Goal: Check status: Check status

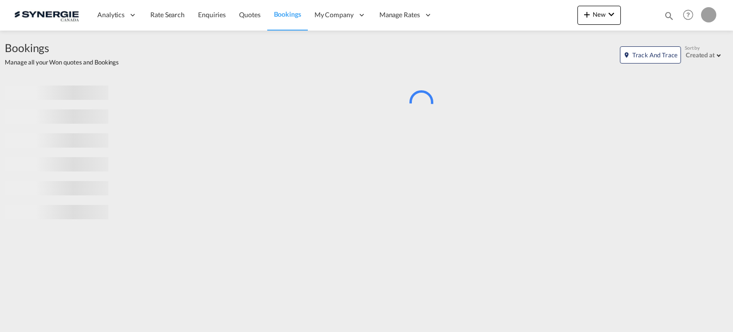
click at [675, 15] on div "Bookings Quotes Enquiries Help Resources Product Release My Profile Logout" at bounding box center [688, 15] width 61 height 30
click at [670, 15] on md-icon "icon-magnify" at bounding box center [669, 15] width 10 height 10
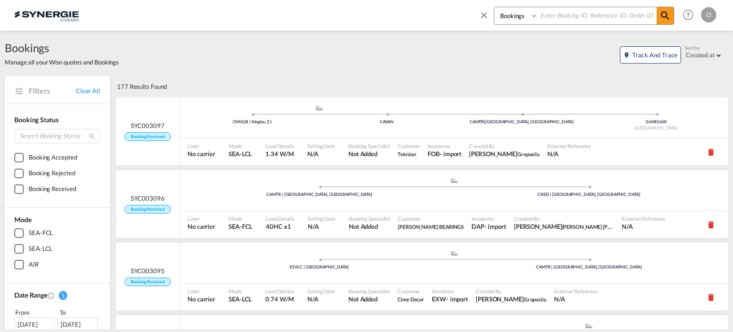
click at [510, 21] on select "Bookings Quotes Enquiries" at bounding box center [516, 15] width 45 height 17
select select "Quotes"
click at [494, 7] on select "Bookings Quotes Enquiries" at bounding box center [516, 15] width 45 height 17
click at [556, 10] on input at bounding box center [597, 15] width 119 height 17
paste input "SYC000013502"
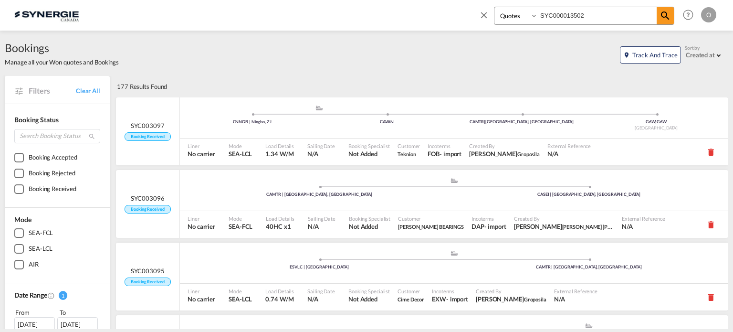
type input "SYC000013502"
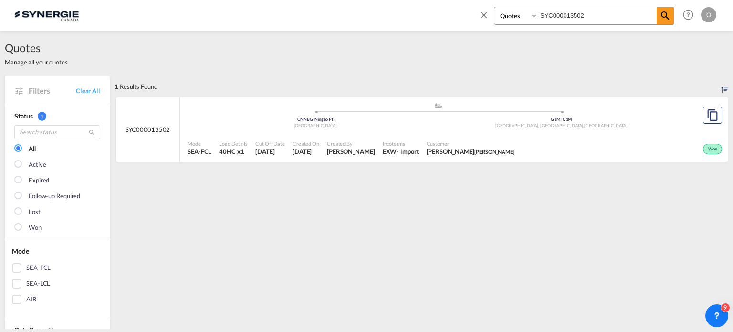
click at [607, 132] on div ".a{fill:#aaa8ad;} .a{fill:#aaa8ad;} CNNBG | Ningbo Pt China G1M | G1M [GEOGRAPH…" at bounding box center [439, 117] width 502 height 31
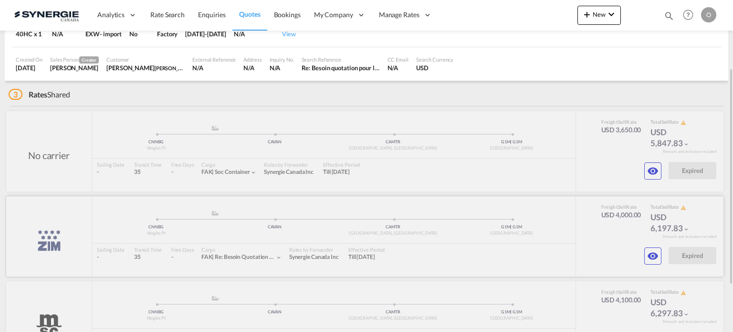
scroll to position [105, 0]
click at [656, 250] on md-icon "icon-eye" at bounding box center [652, 255] width 11 height 11
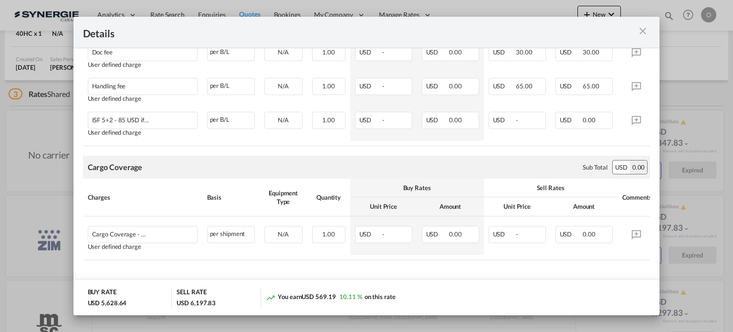
scroll to position [1012, 0]
click at [640, 34] on md-icon "icon-close m-3 fg-AAA8AD cursor" at bounding box center [642, 30] width 11 height 11
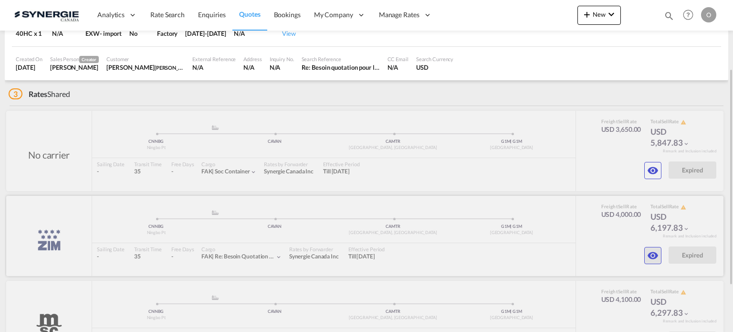
click at [649, 250] on md-icon "icon-eye" at bounding box center [652, 255] width 11 height 11
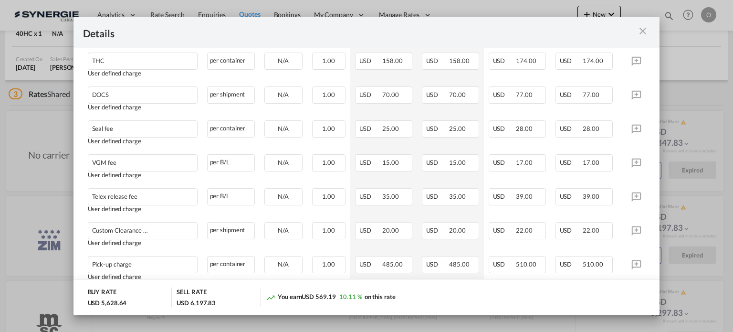
scroll to position [451, 0]
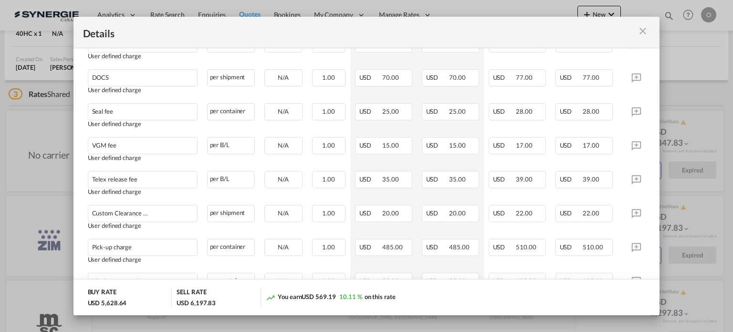
click at [585, 138] on div "USD 17.00" at bounding box center [584, 145] width 57 height 17
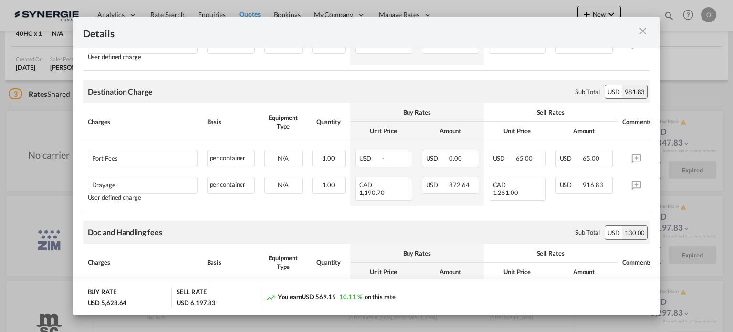
scroll to position [721, 0]
click at [446, 161] on span "USD" at bounding box center [437, 158] width 22 height 8
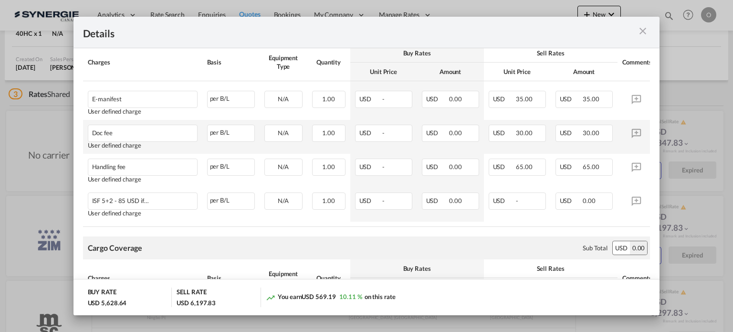
scroll to position [920, 0]
click at [639, 30] on md-icon "icon-close m-3 fg-AAA8AD cursor" at bounding box center [642, 30] width 11 height 11
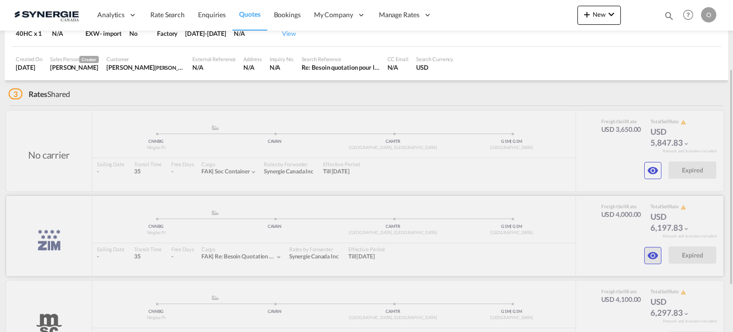
click at [654, 253] on md-icon "icon-eye" at bounding box center [652, 255] width 11 height 11
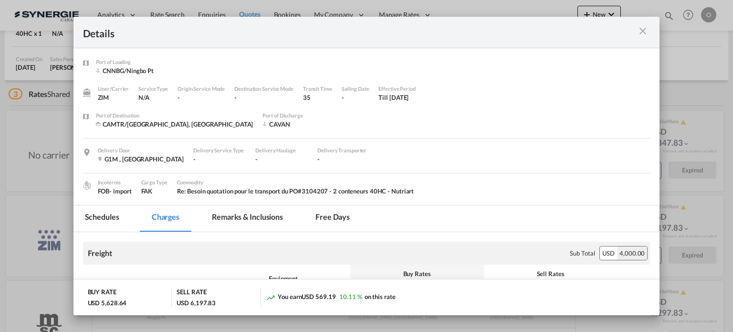
click at [243, 205] on md-tab-item "Remarks & Inclusions" at bounding box center [247, 218] width 94 height 26
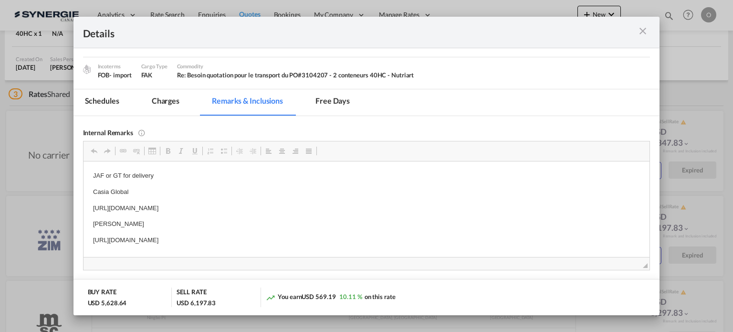
scroll to position [0, 0]
